Goal: Task Accomplishment & Management: Use online tool/utility

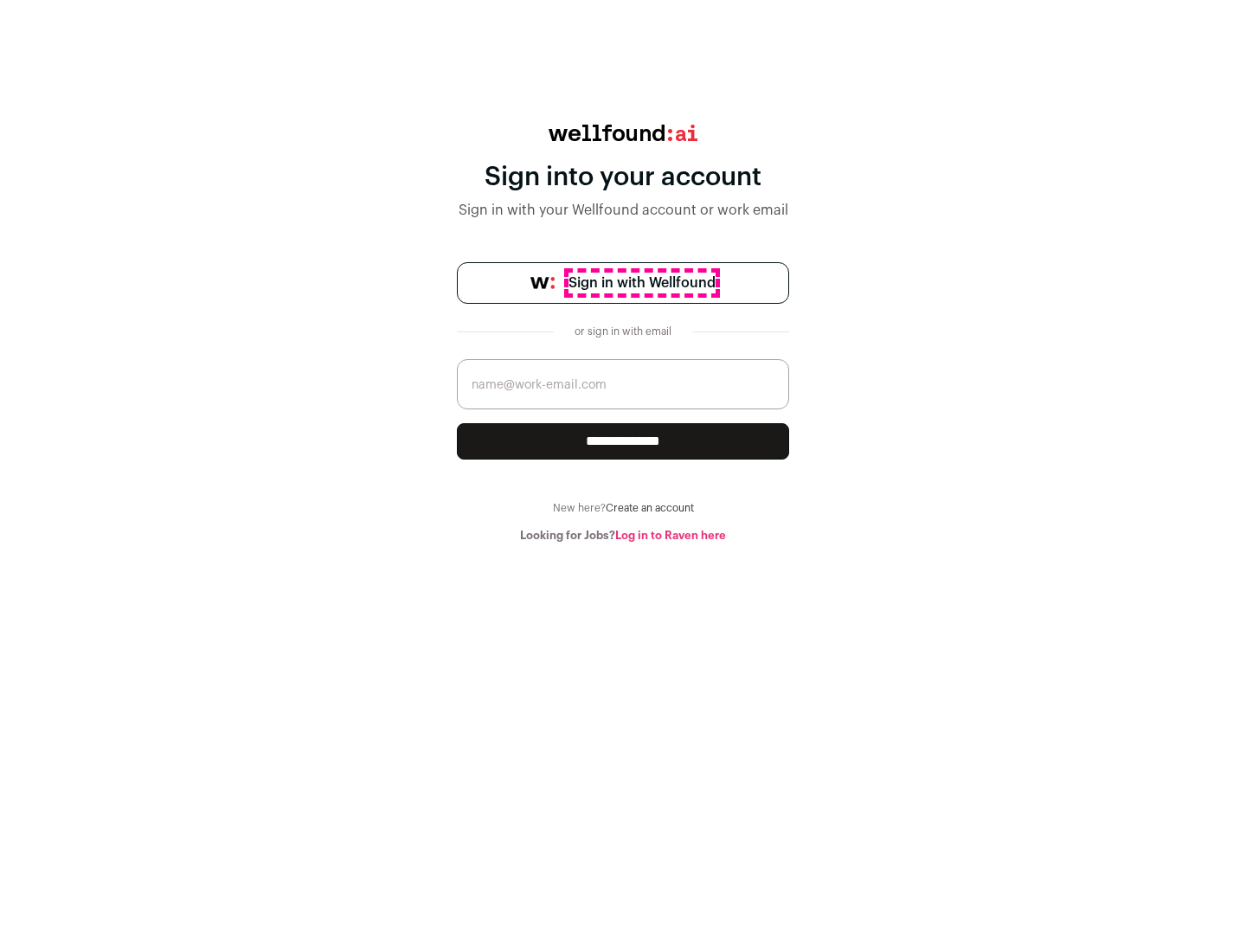
click at [642, 283] on span "Sign in with Wellfound" at bounding box center [642, 283] width 147 height 21
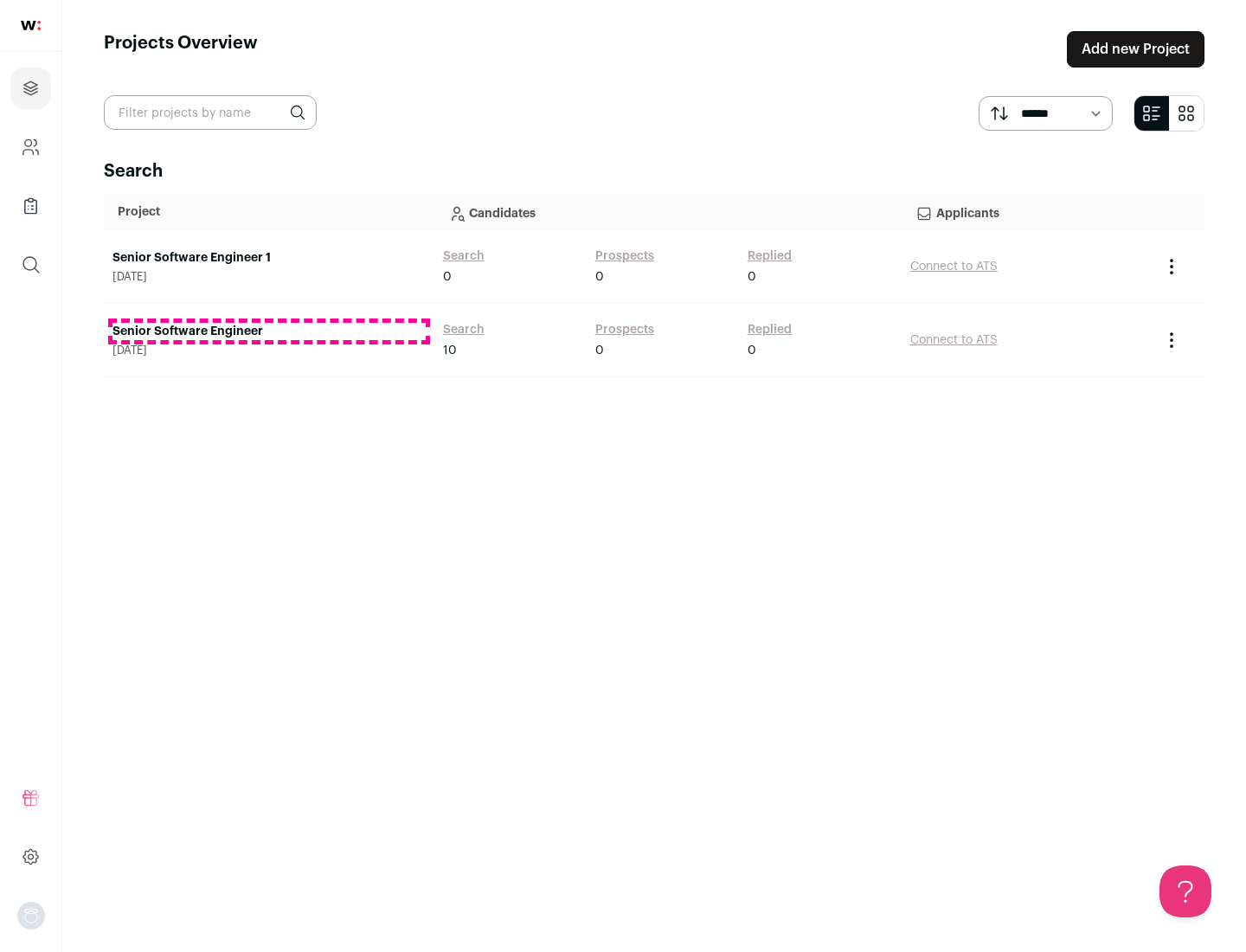
click at [268, 331] on link "Senior Software Engineer" at bounding box center [269, 331] width 313 height 18
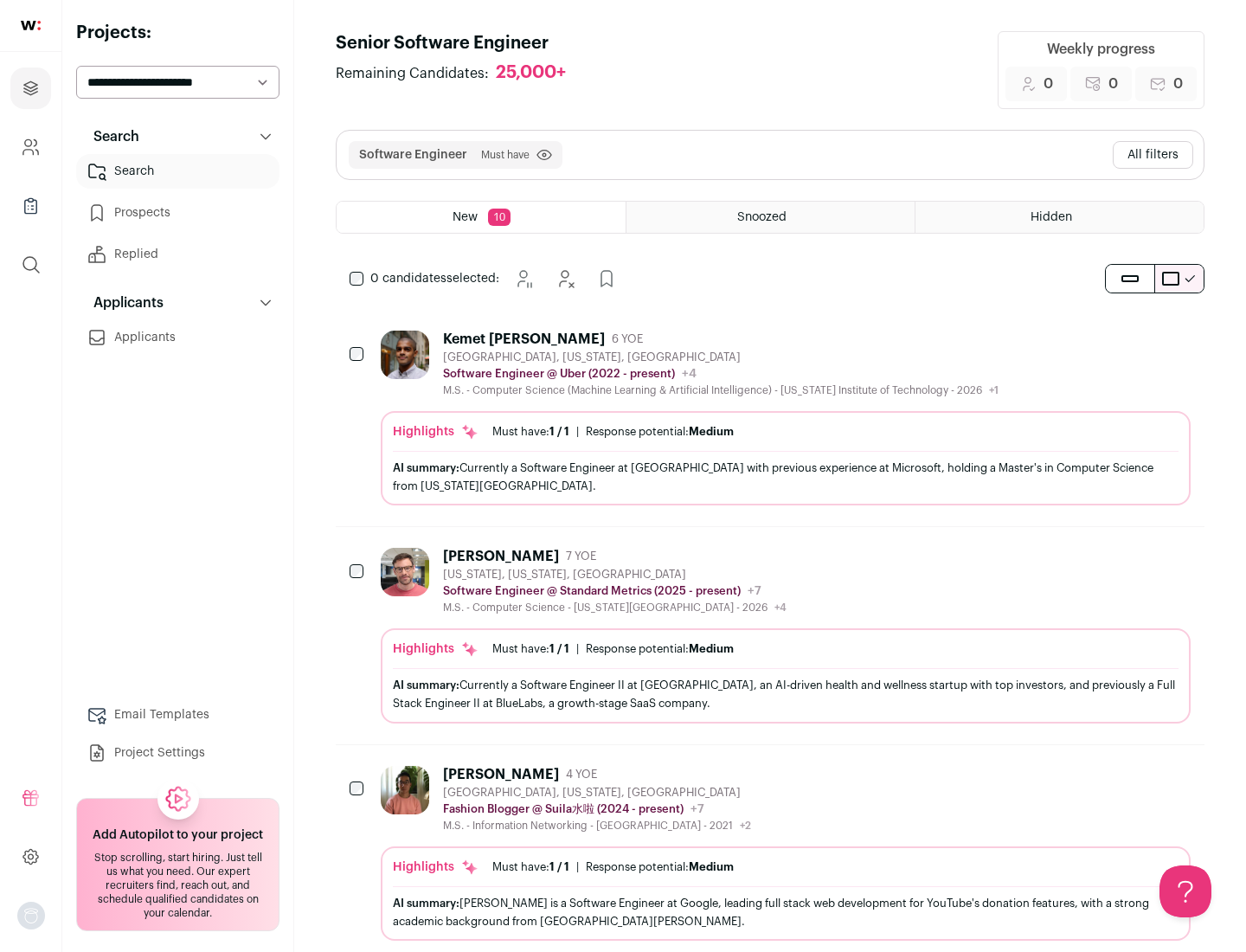
click at [770, 418] on div "Highlights Must have: 1 / 1 How many must haves have been fulfilled? | Response…" at bounding box center [785, 458] width 810 height 94
